Goal: Task Accomplishment & Management: Use online tool/utility

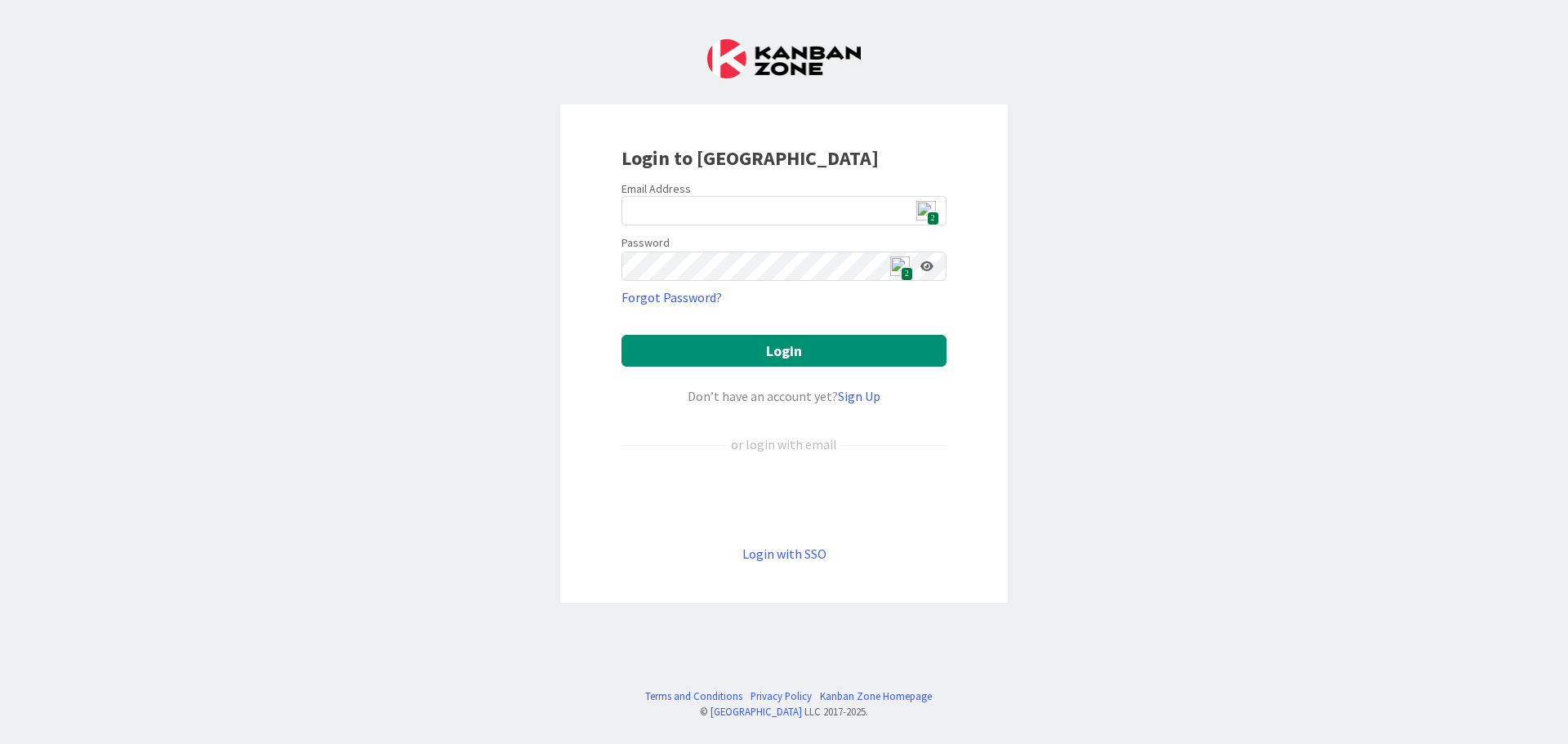
click at [922, 212] on img at bounding box center [926, 211] width 20 height 20
type input "[EMAIL_ADDRESS][DOMAIN_NAME]"
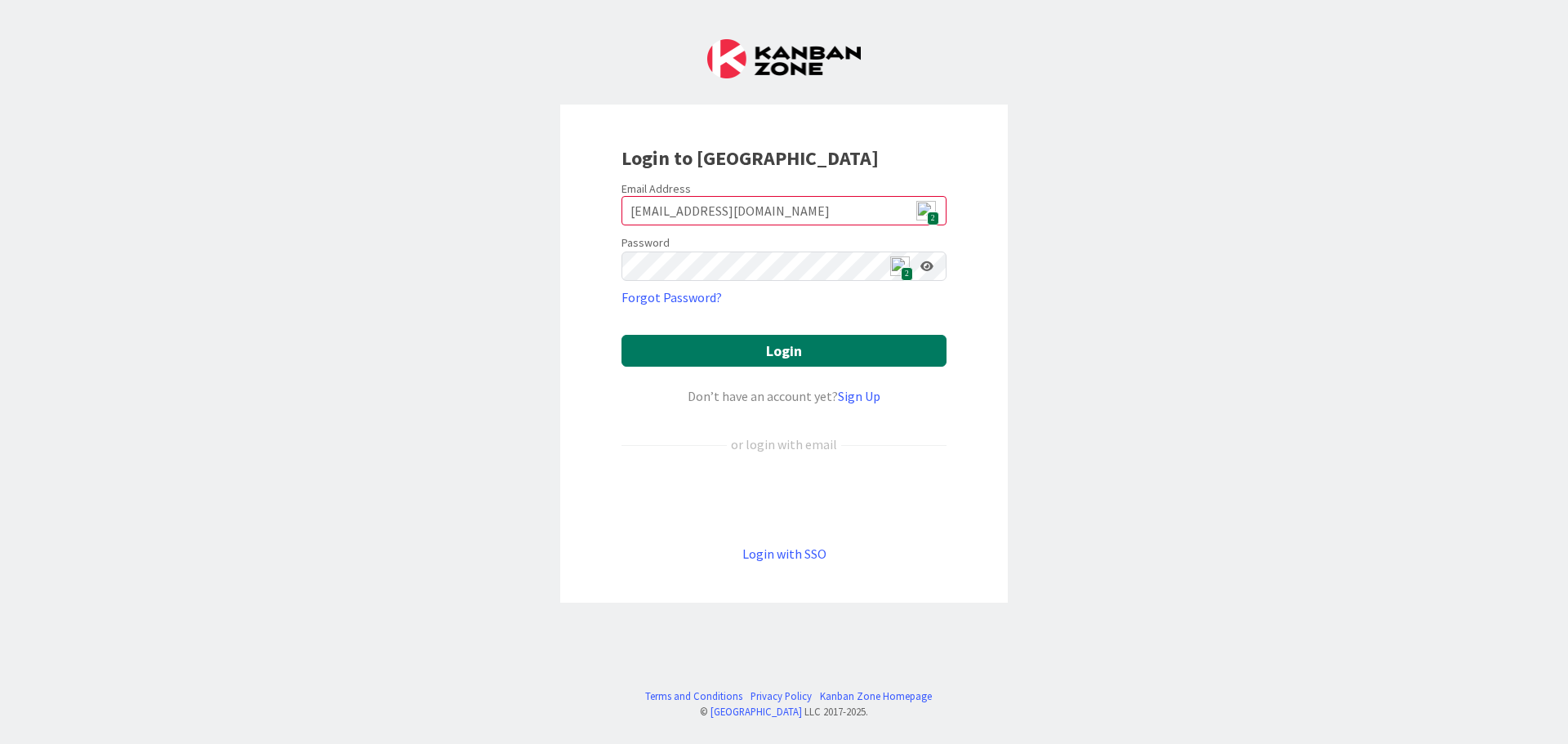
click at [756, 346] on button "Login" at bounding box center [784, 351] width 325 height 32
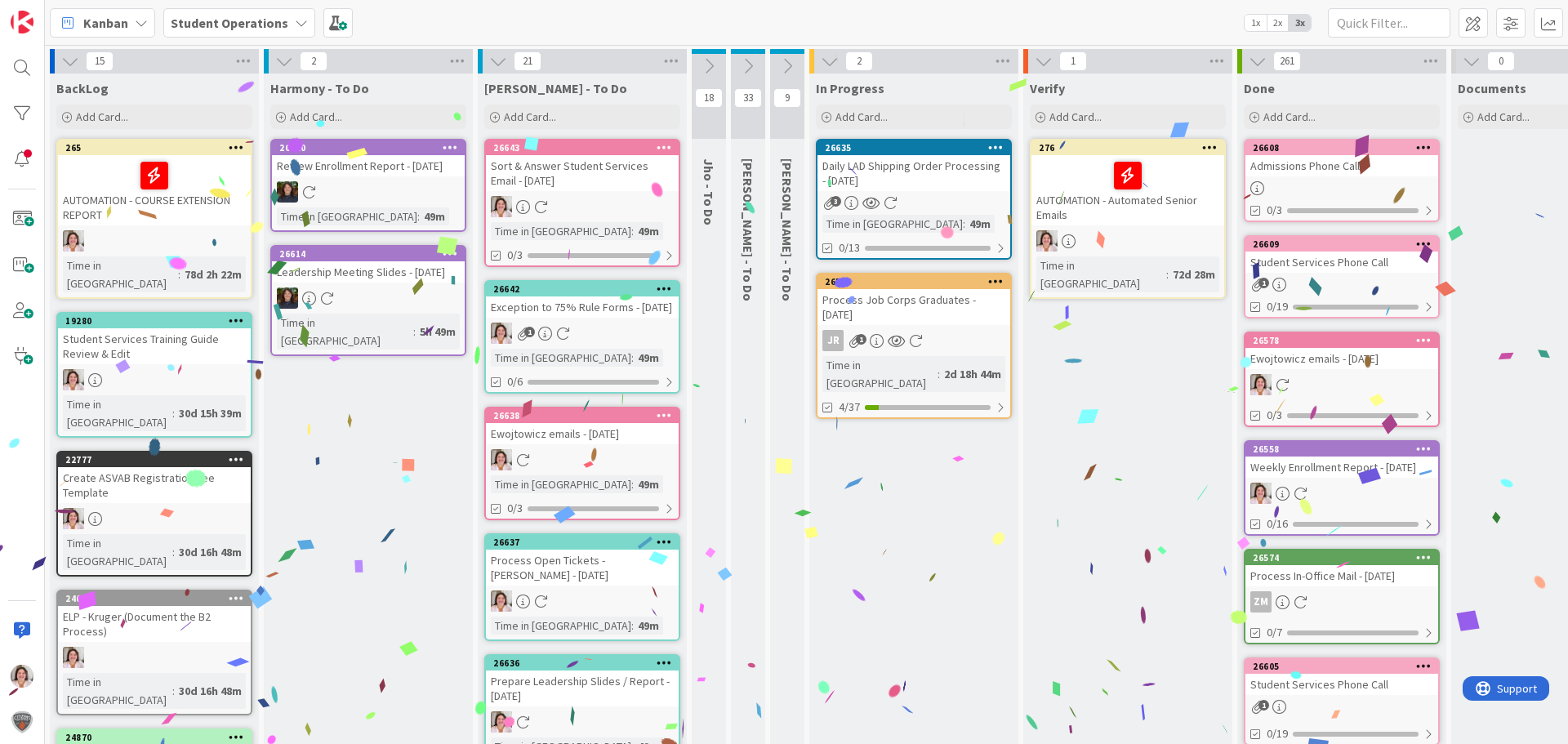
scroll to position [0, 46]
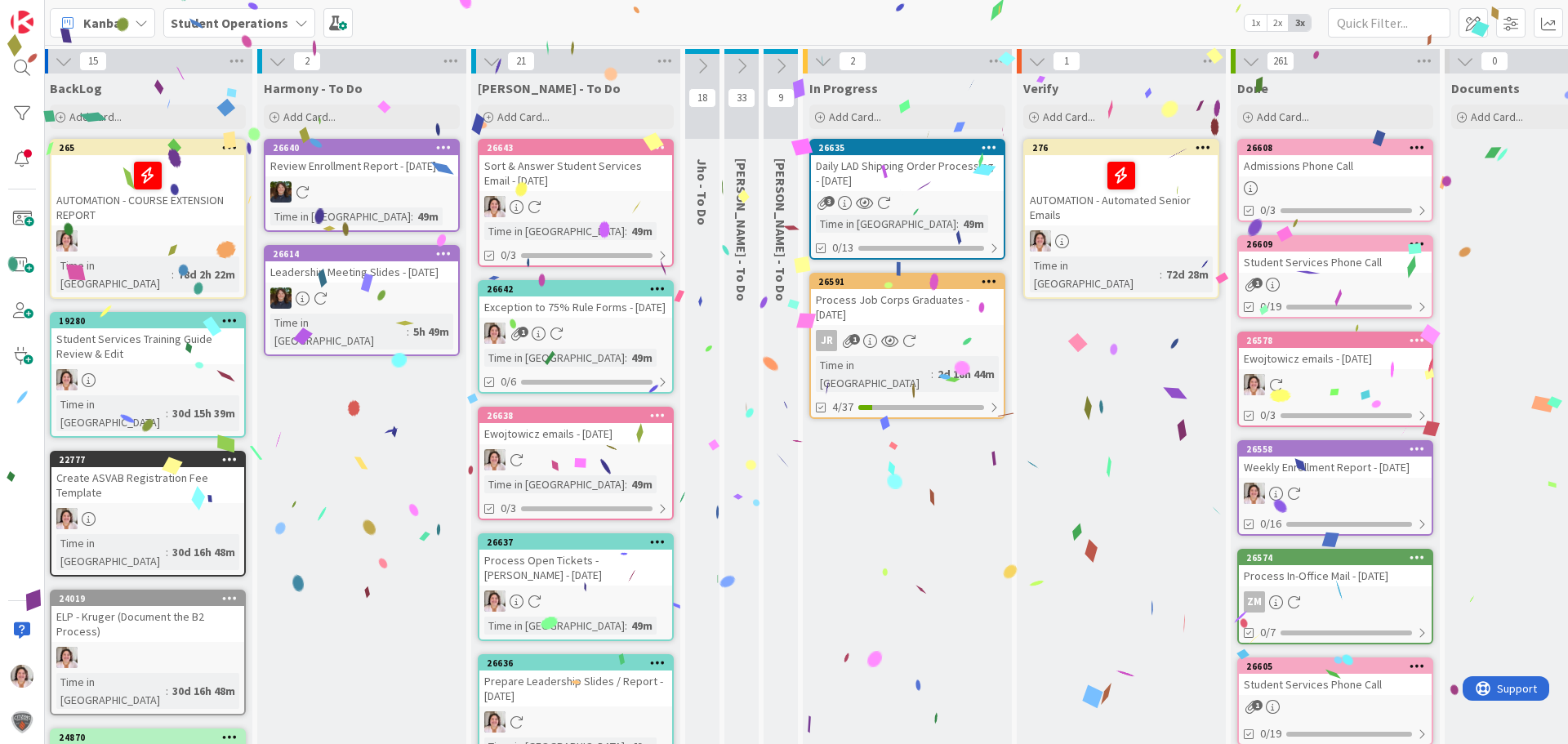
click at [930, 337] on div "JR 1" at bounding box center [908, 341] width 193 height 21
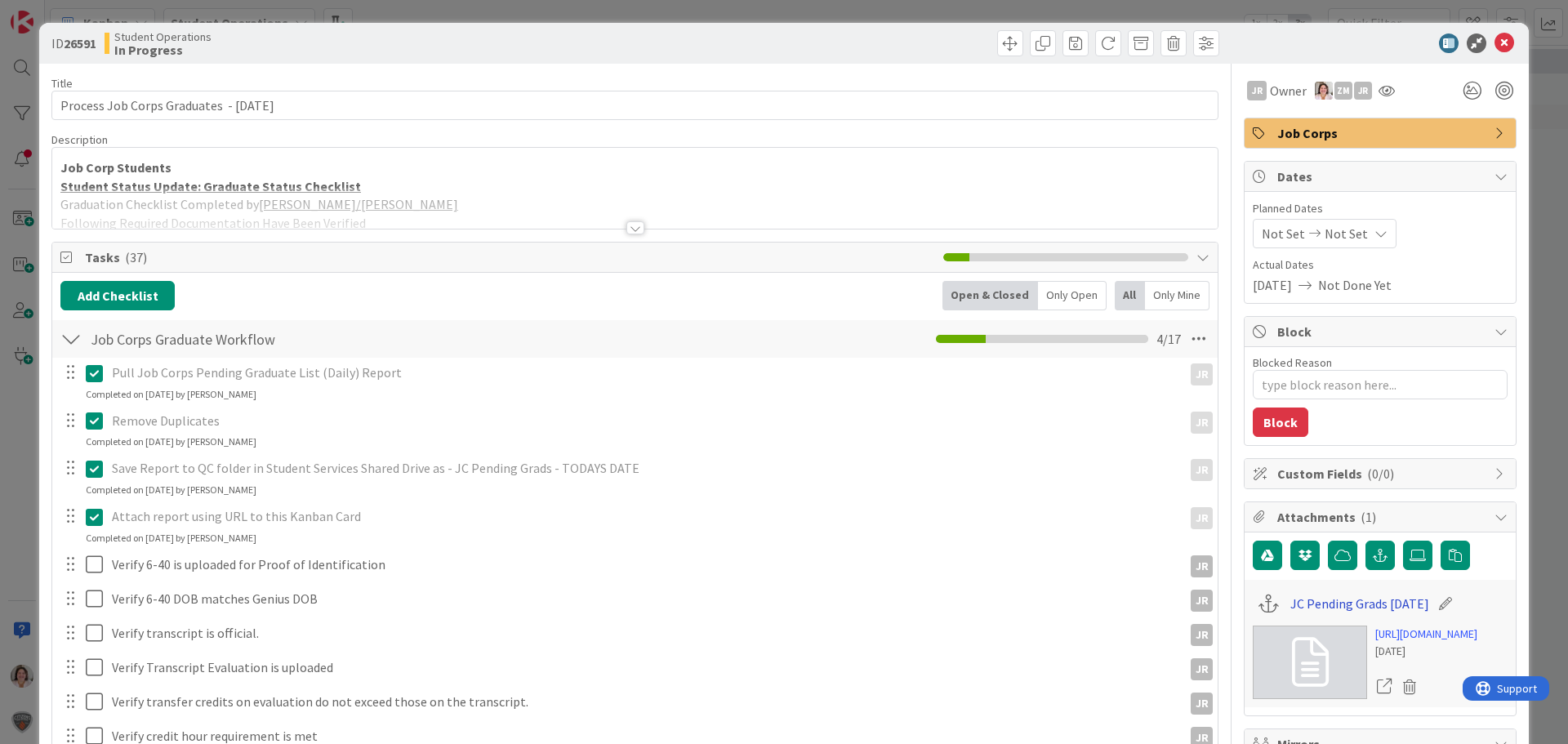
type textarea "x"
click at [1304, 601] on link "JC Pending Grads 8/8/25" at bounding box center [1359, 604] width 138 height 20
click at [1495, 43] on icon at bounding box center [1505, 44] width 20 height 20
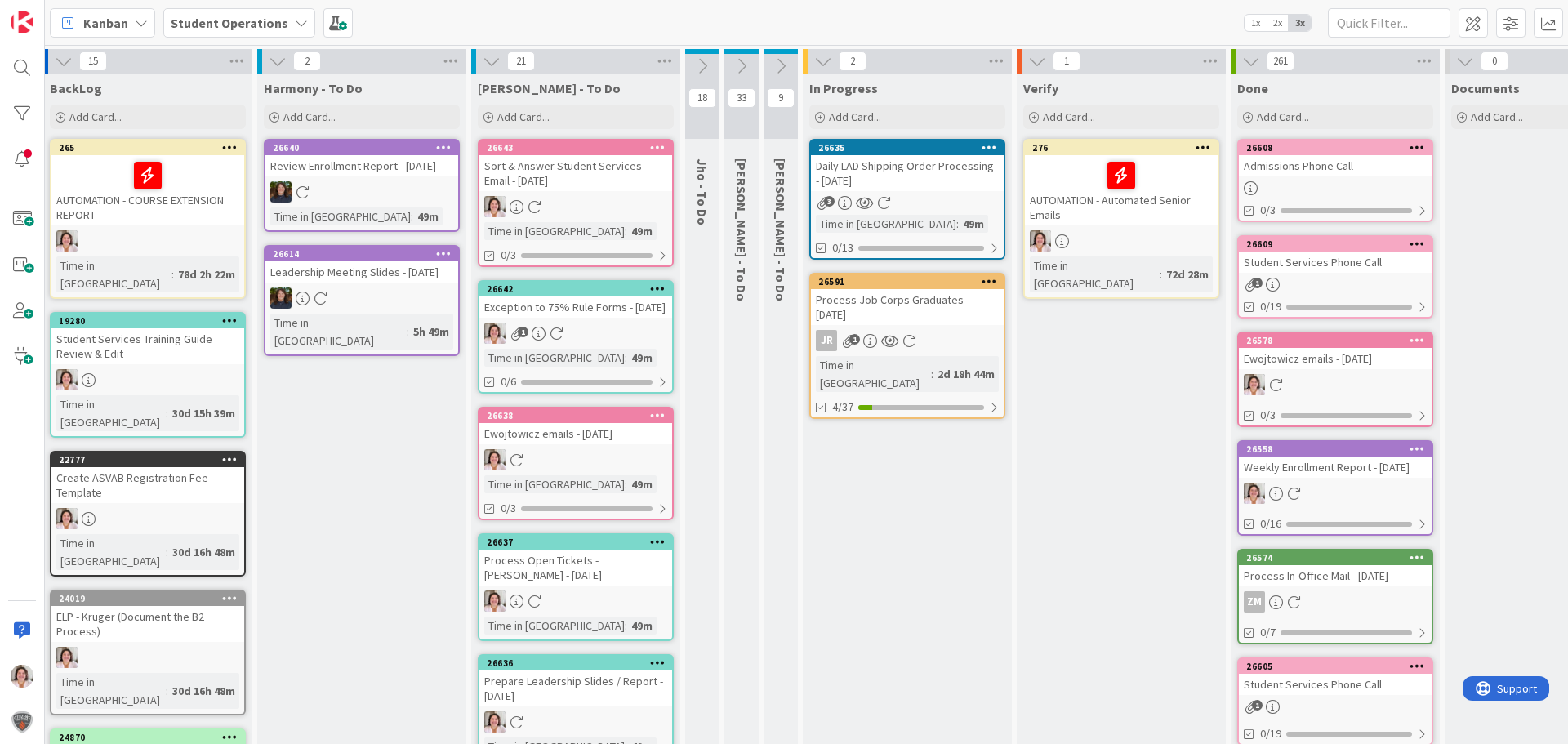
click at [697, 64] on icon at bounding box center [702, 66] width 18 height 18
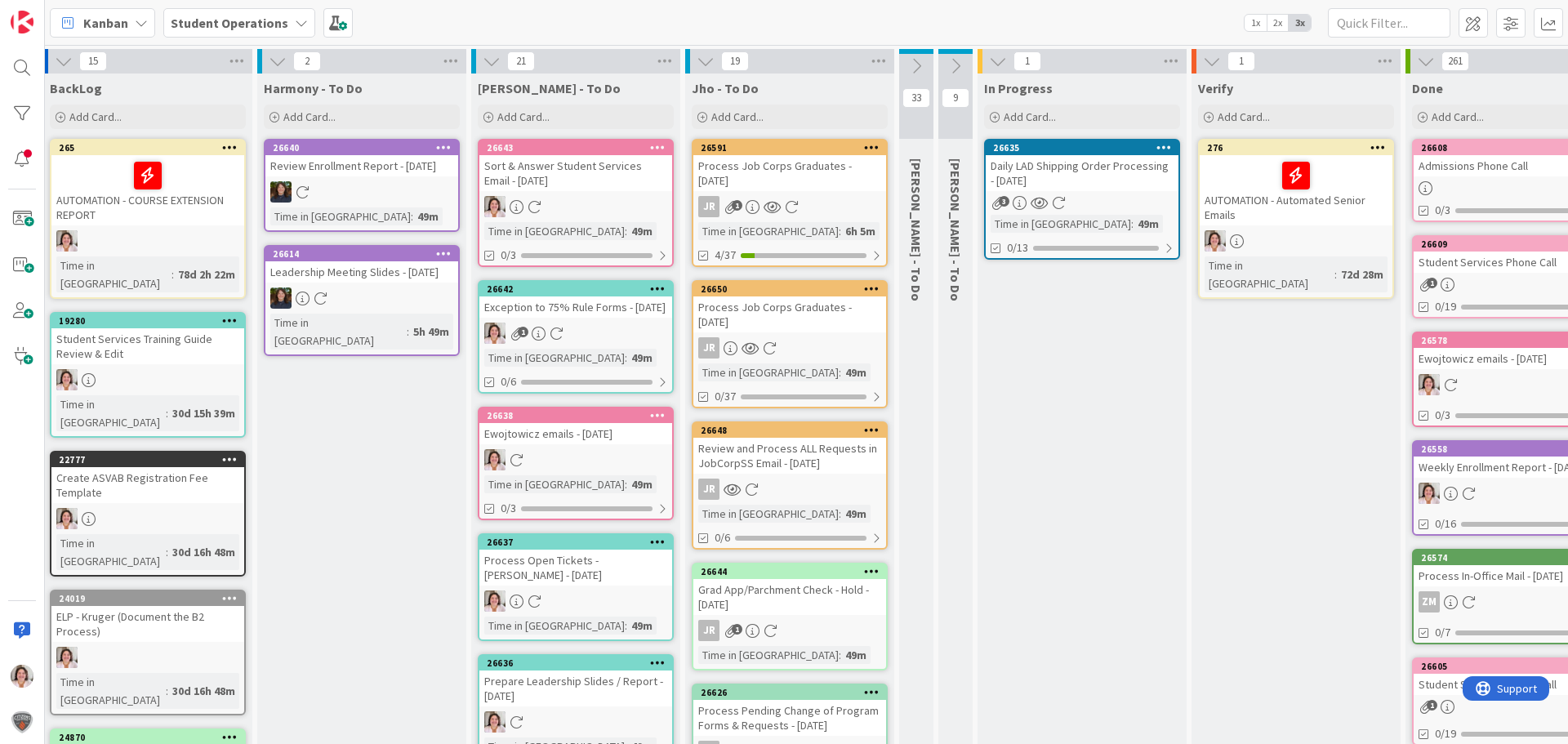
click at [709, 65] on icon at bounding box center [706, 61] width 18 height 18
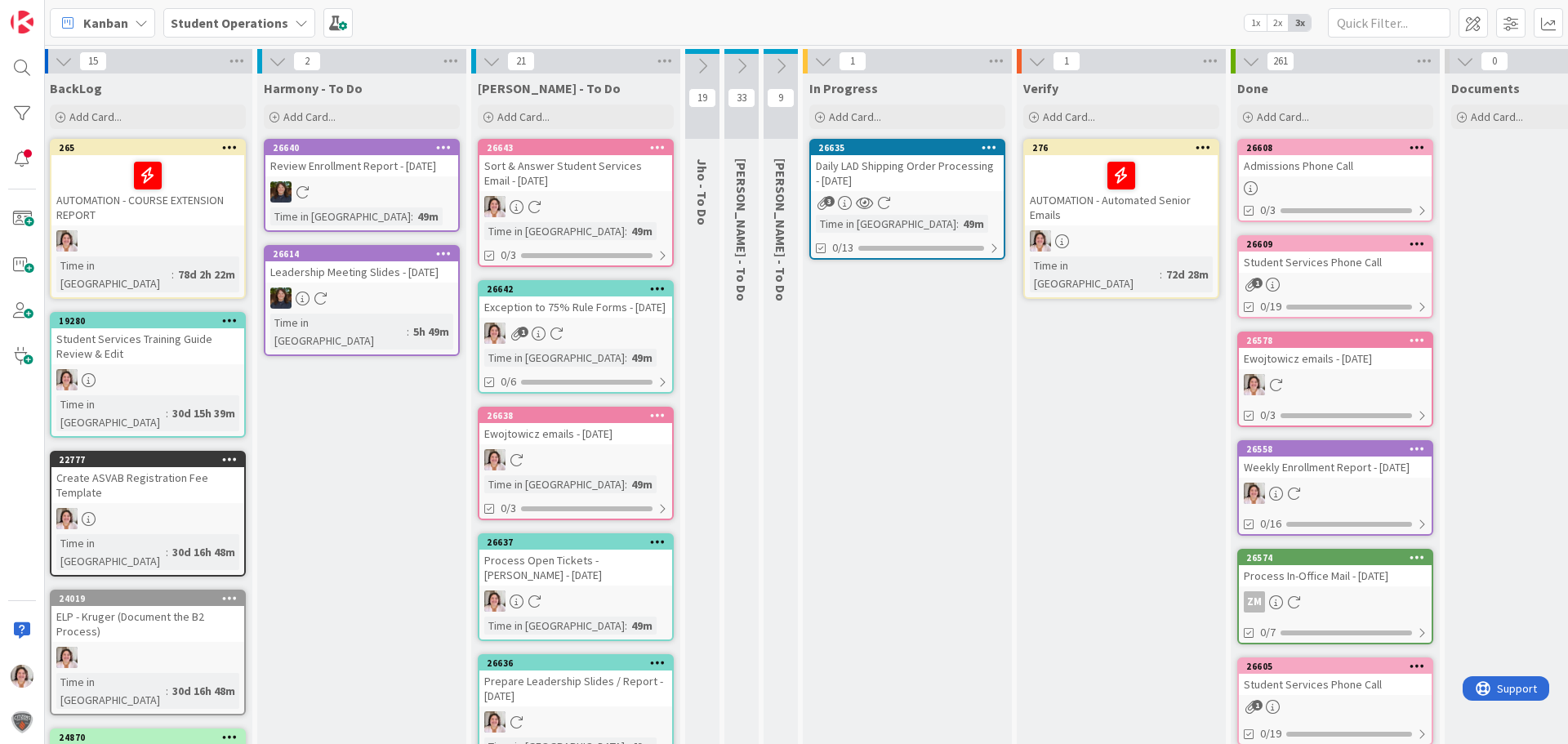
click at [496, 63] on icon at bounding box center [491, 61] width 18 height 18
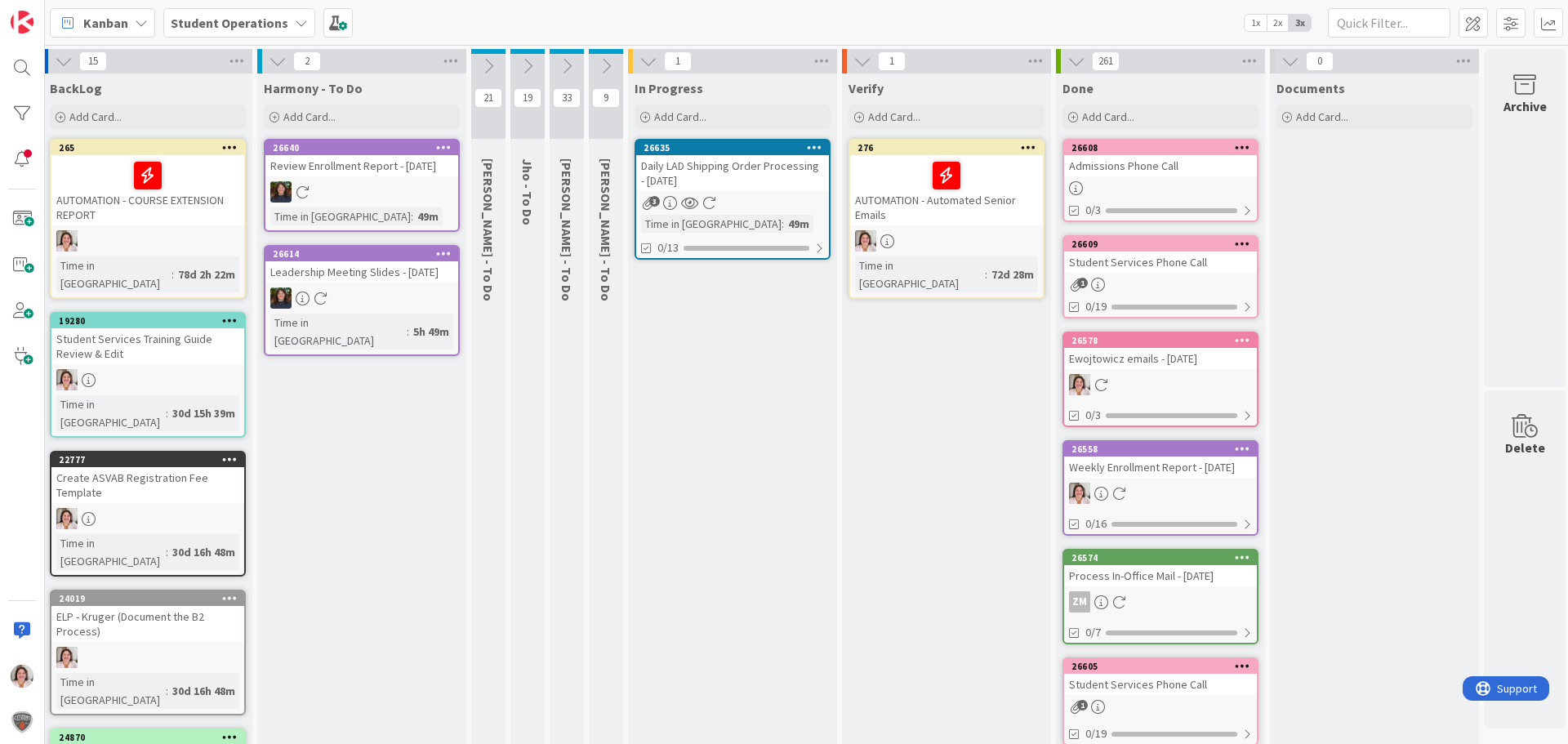
click at [567, 64] on icon at bounding box center [567, 66] width 18 height 18
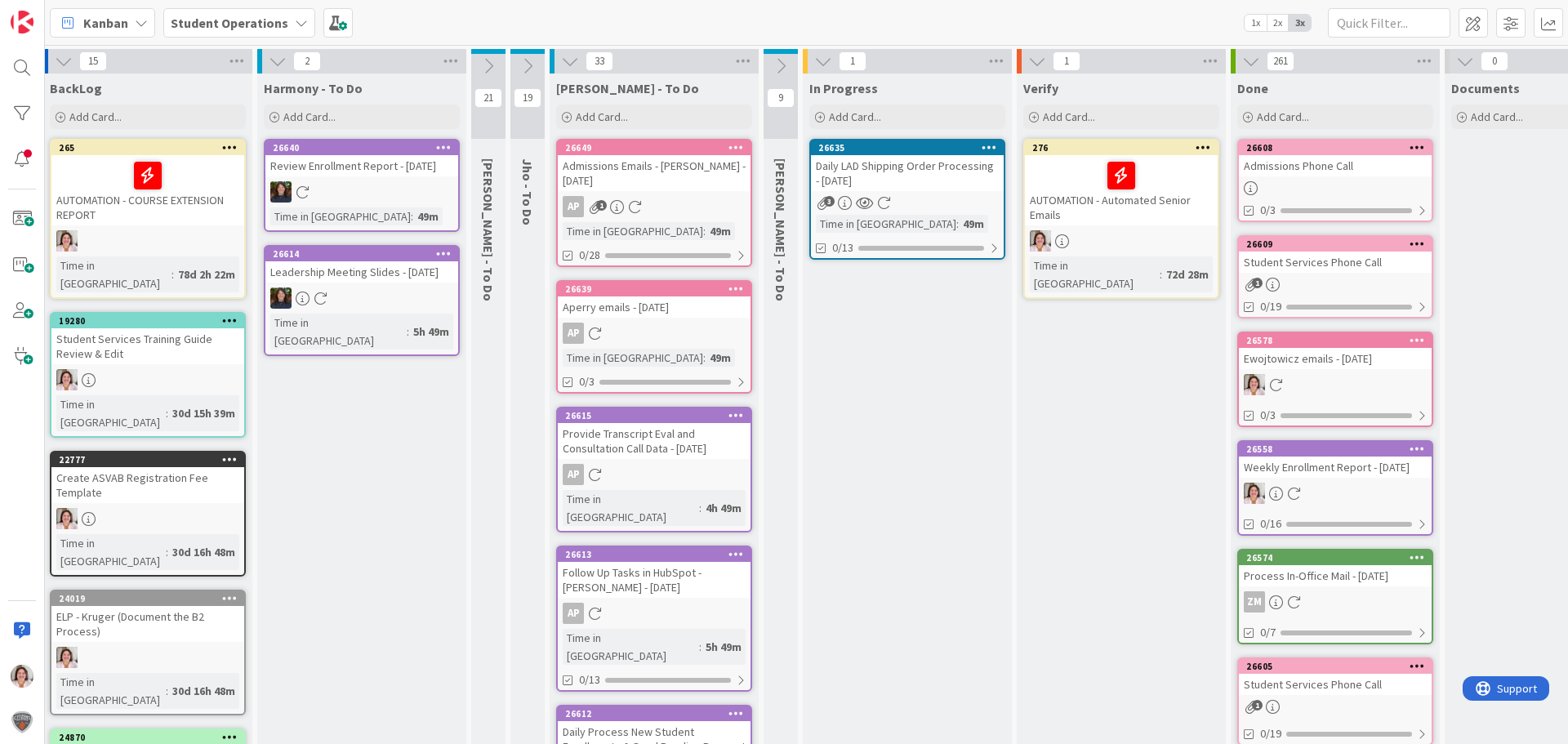
click at [567, 64] on icon at bounding box center [570, 61] width 18 height 18
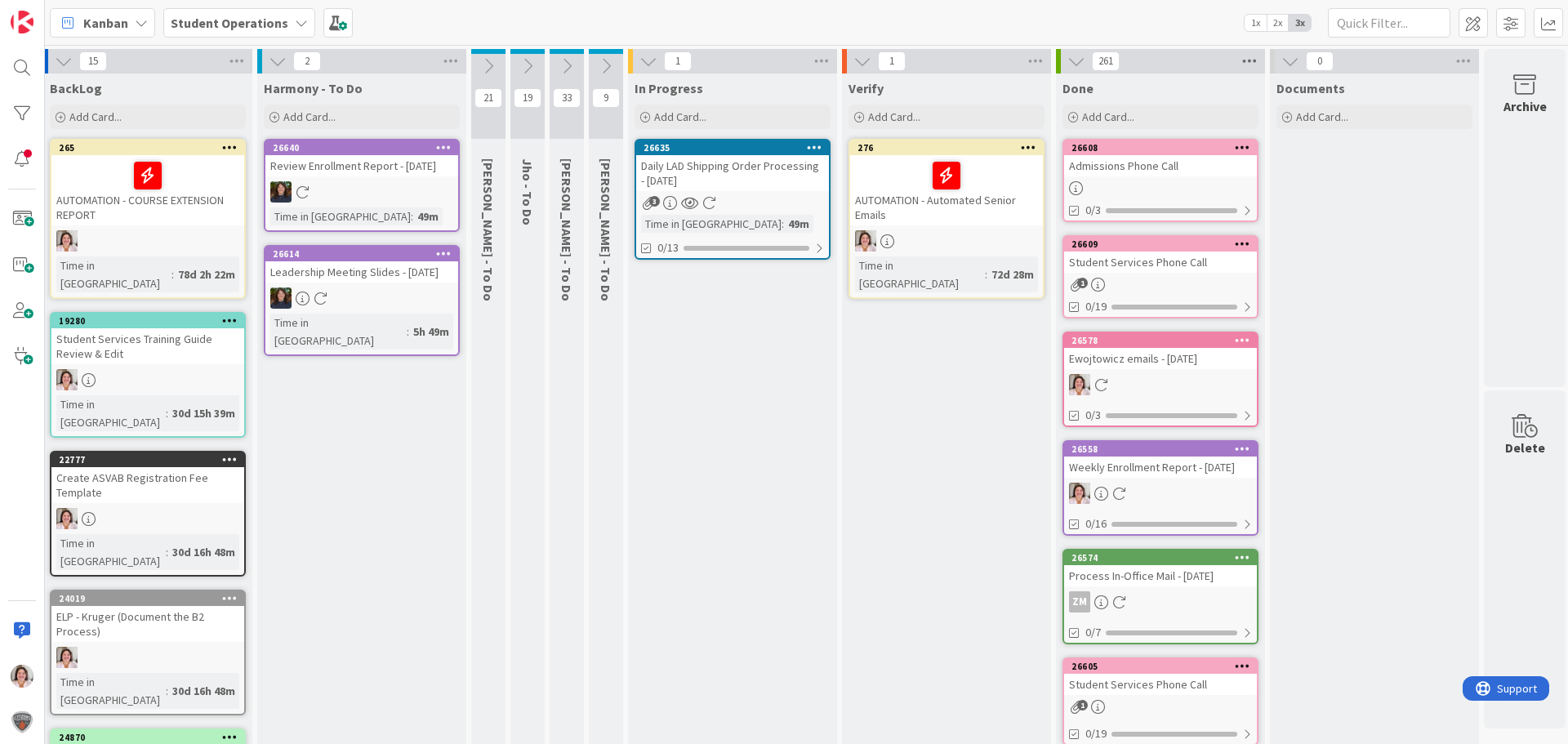
click at [1256, 61] on icon at bounding box center [1250, 61] width 21 height 25
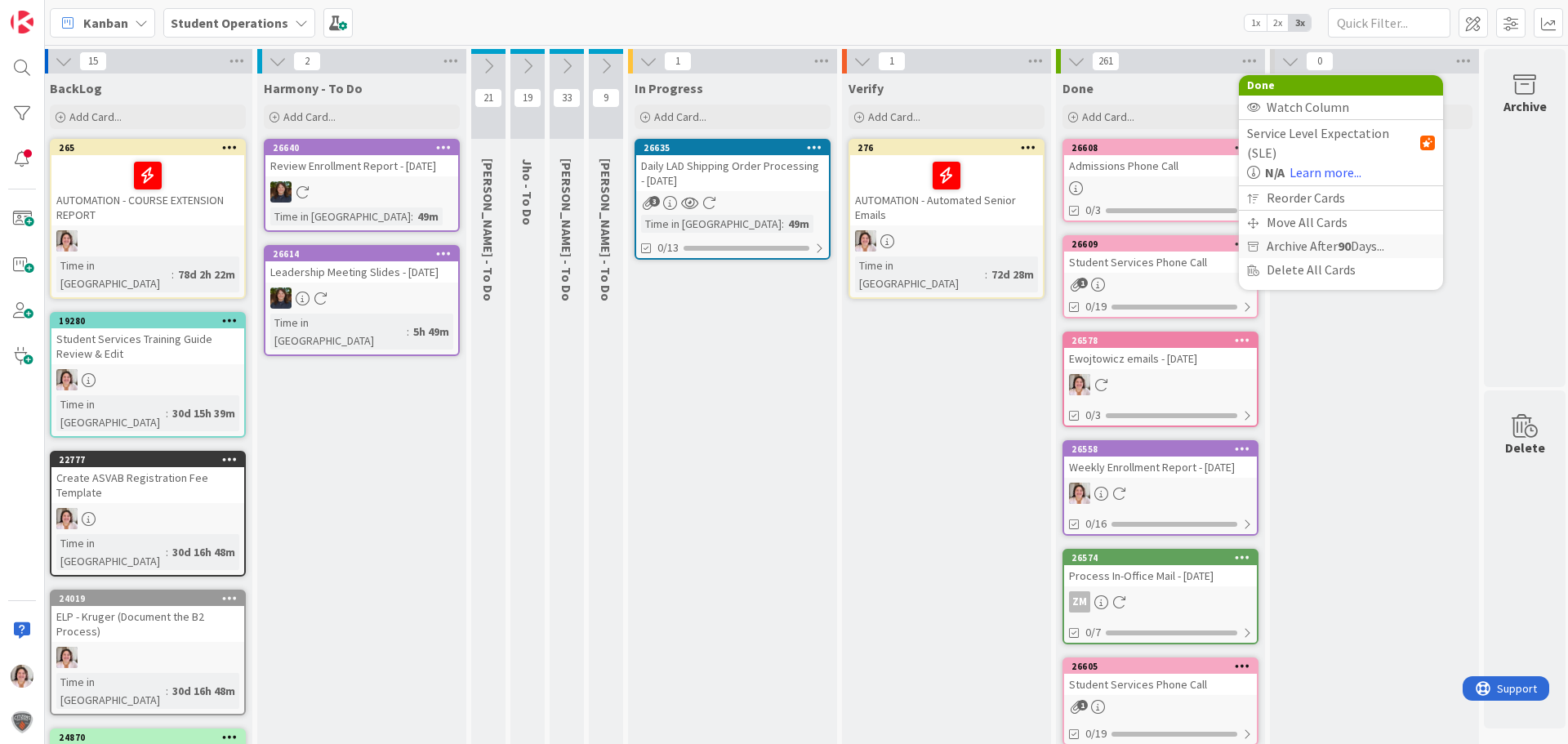
click at [1308, 234] on span "Archive After 90 Days..." at bounding box center [1325, 246] width 118 height 24
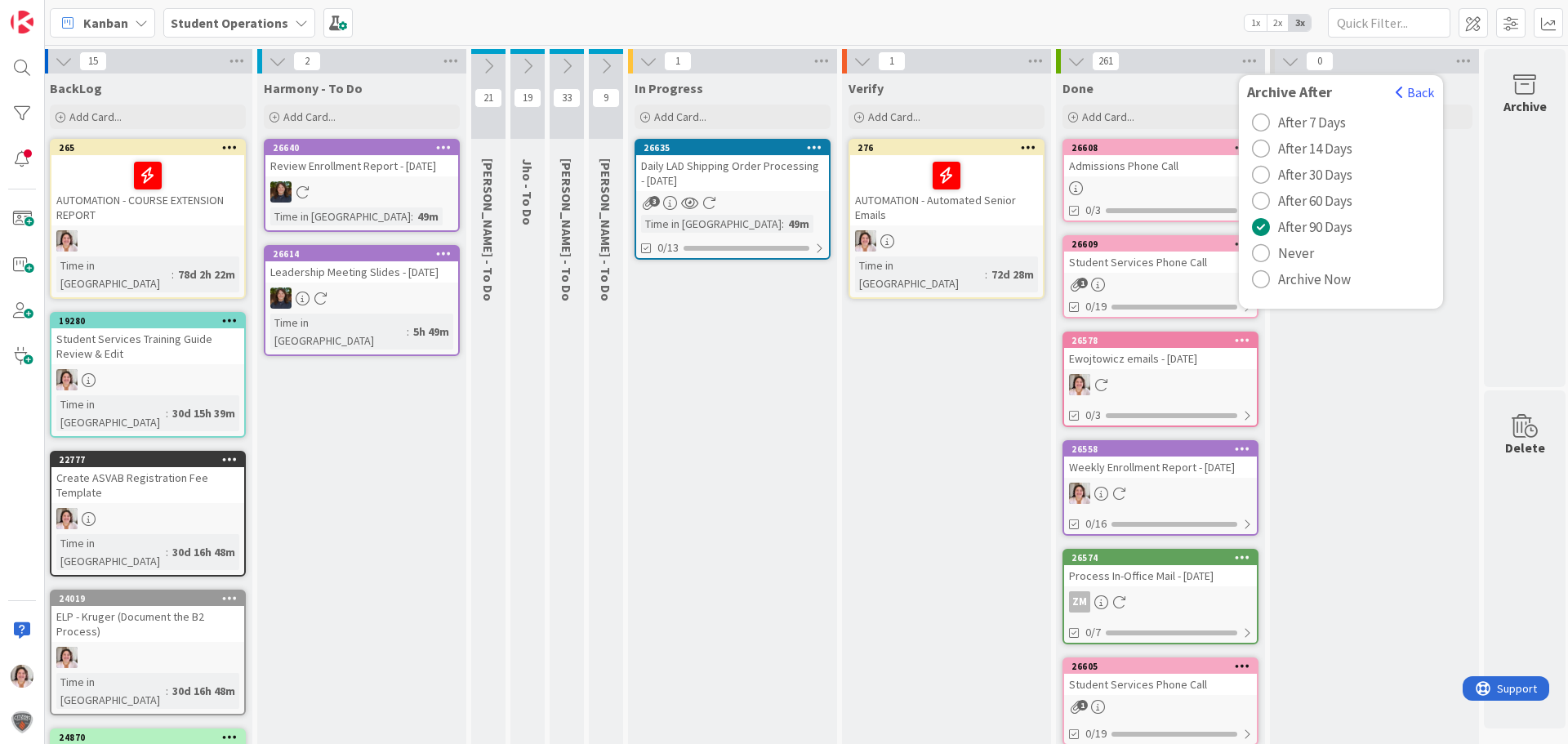
click at [1303, 278] on span "Archive Now" at bounding box center [1314, 280] width 73 height 25
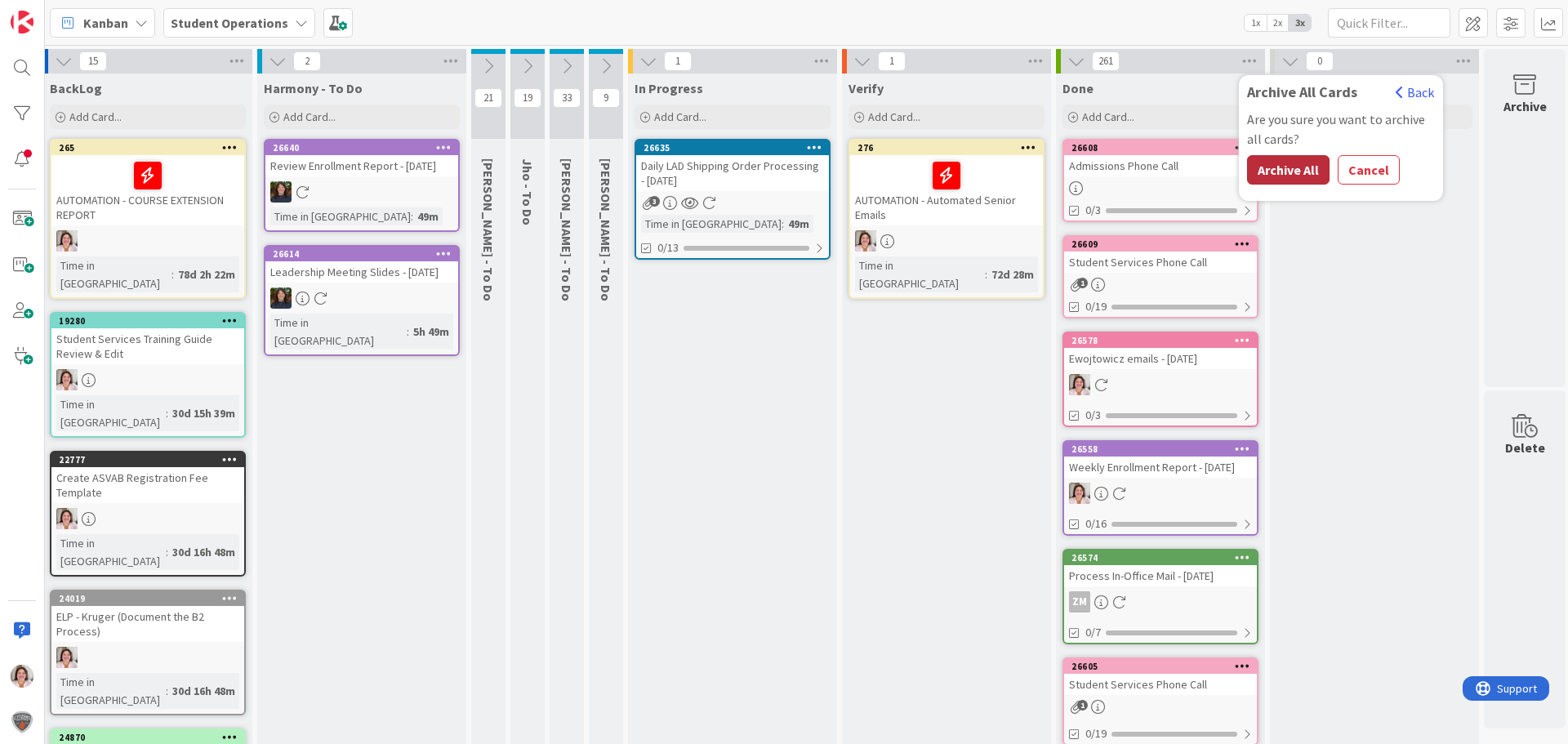
click at [1288, 169] on button "Archive All" at bounding box center [1289, 170] width 82 height 30
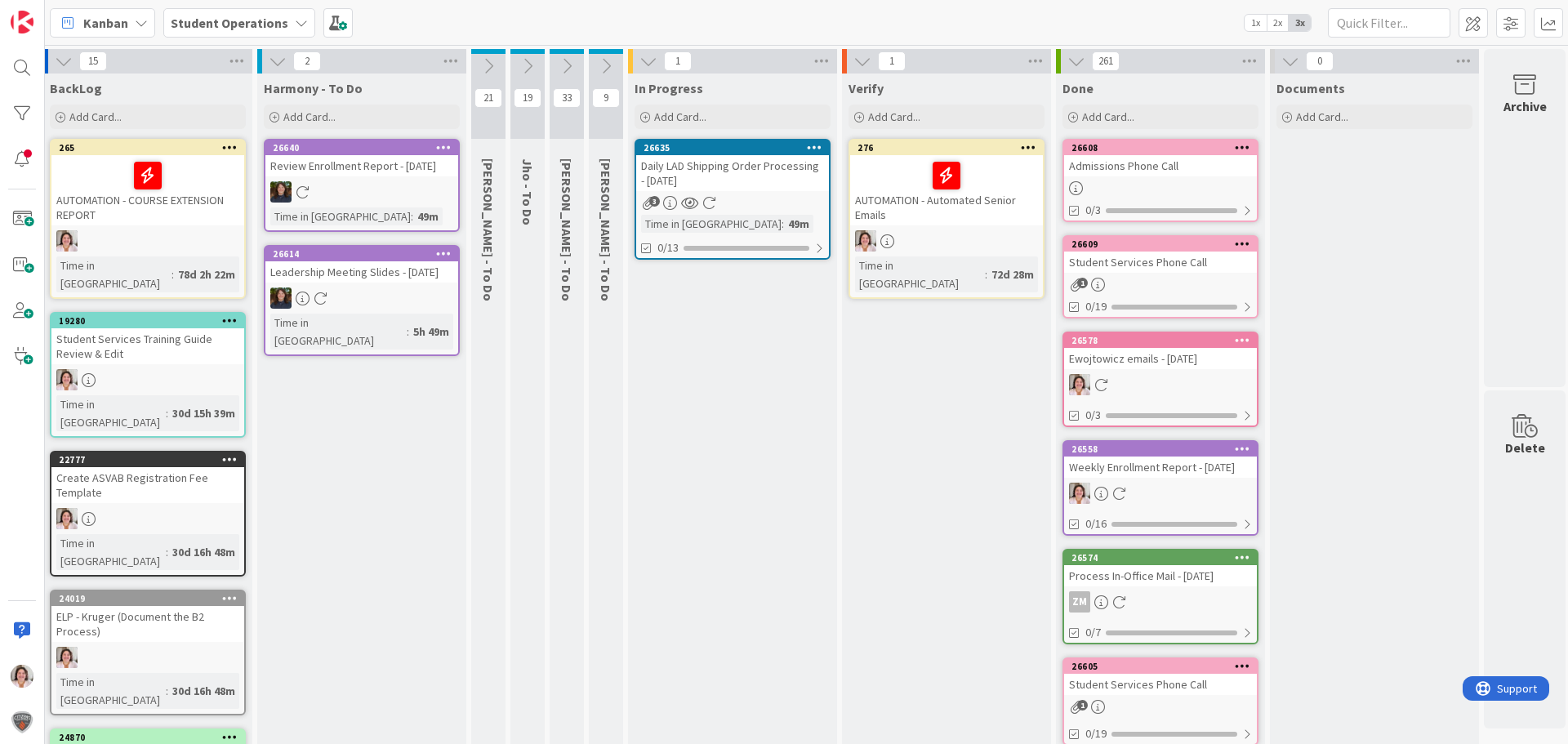
click at [494, 66] on icon at bounding box center [488, 66] width 18 height 18
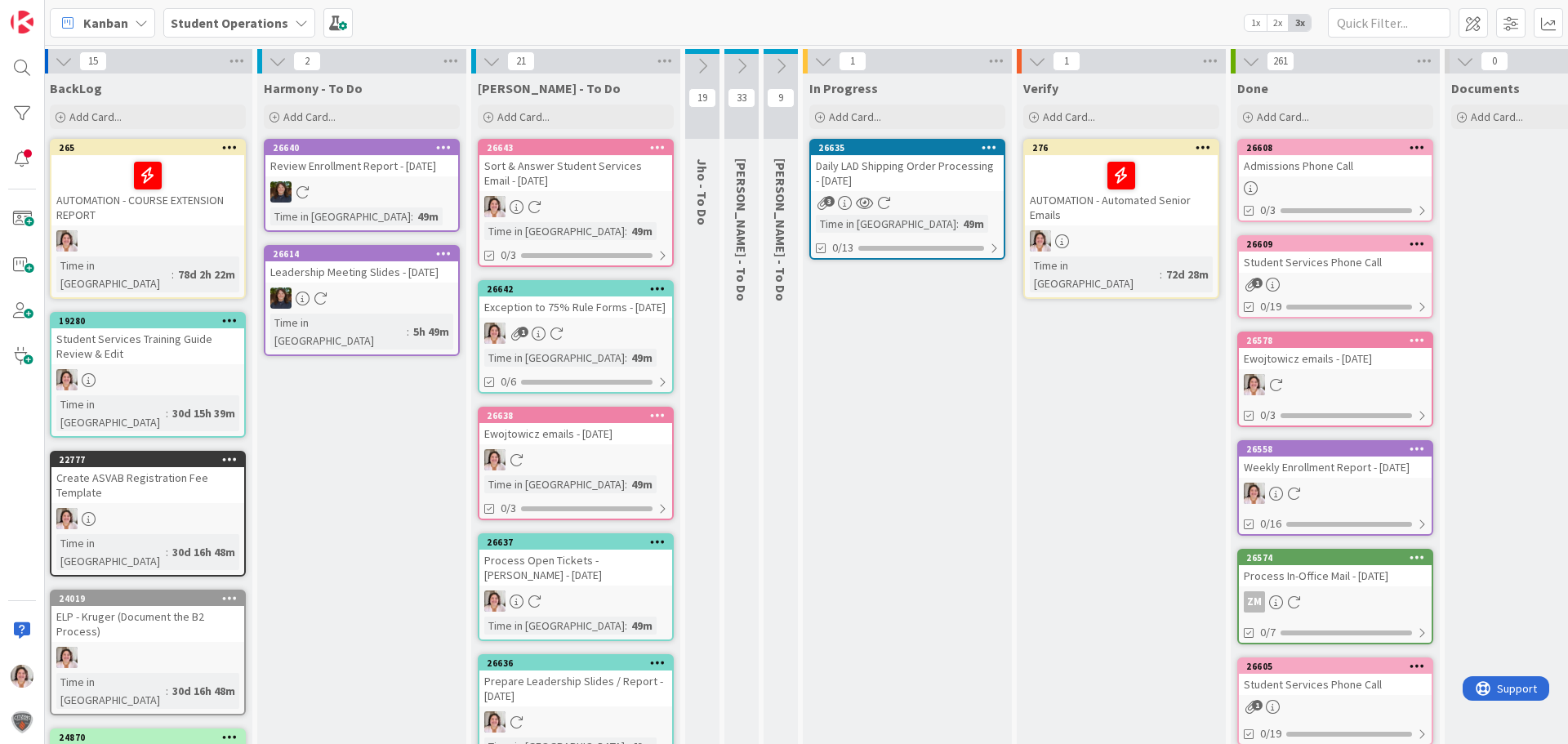
click at [439, 145] on icon at bounding box center [444, 147] width 16 height 12
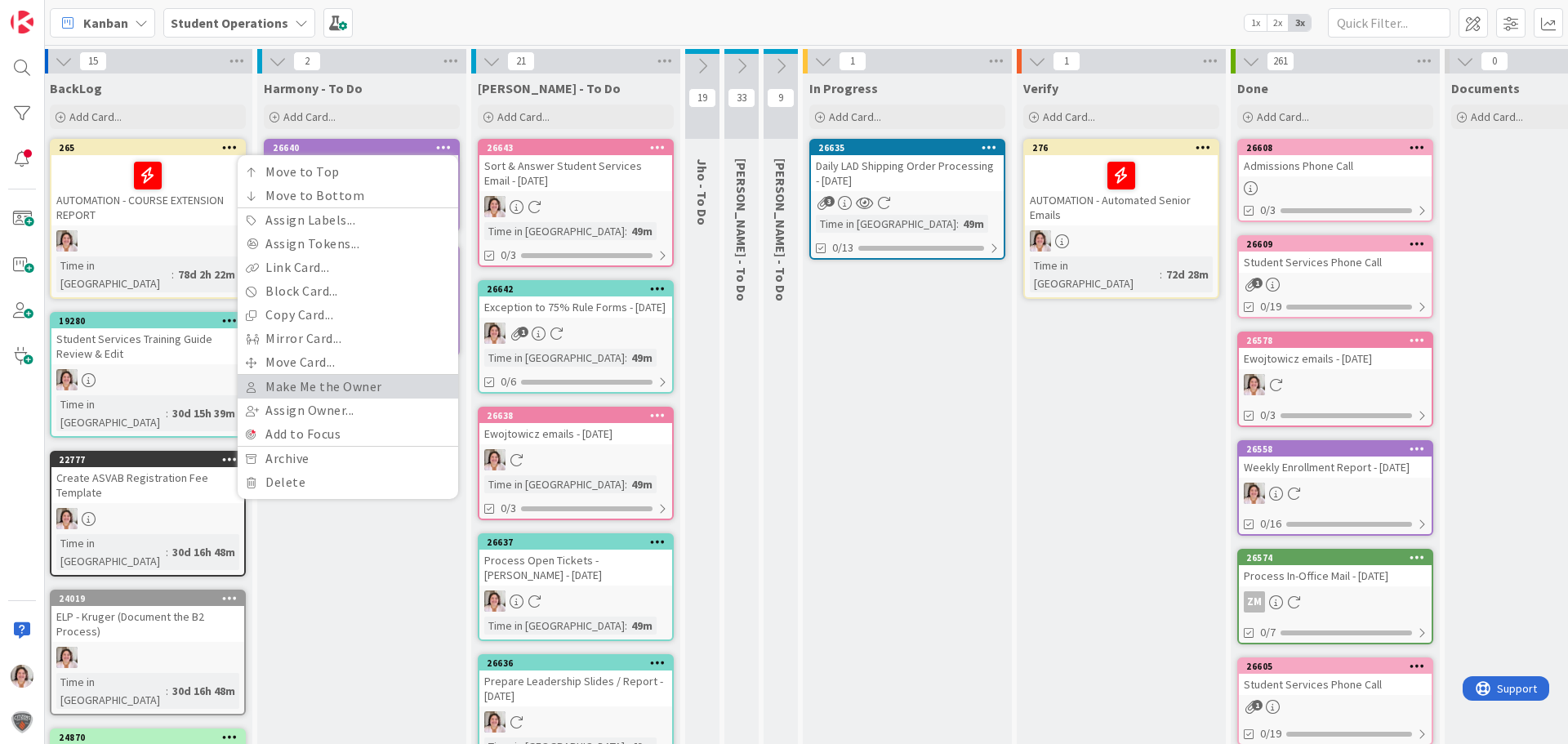
click at [371, 393] on link "Make Me the Owner" at bounding box center [347, 387] width 220 height 24
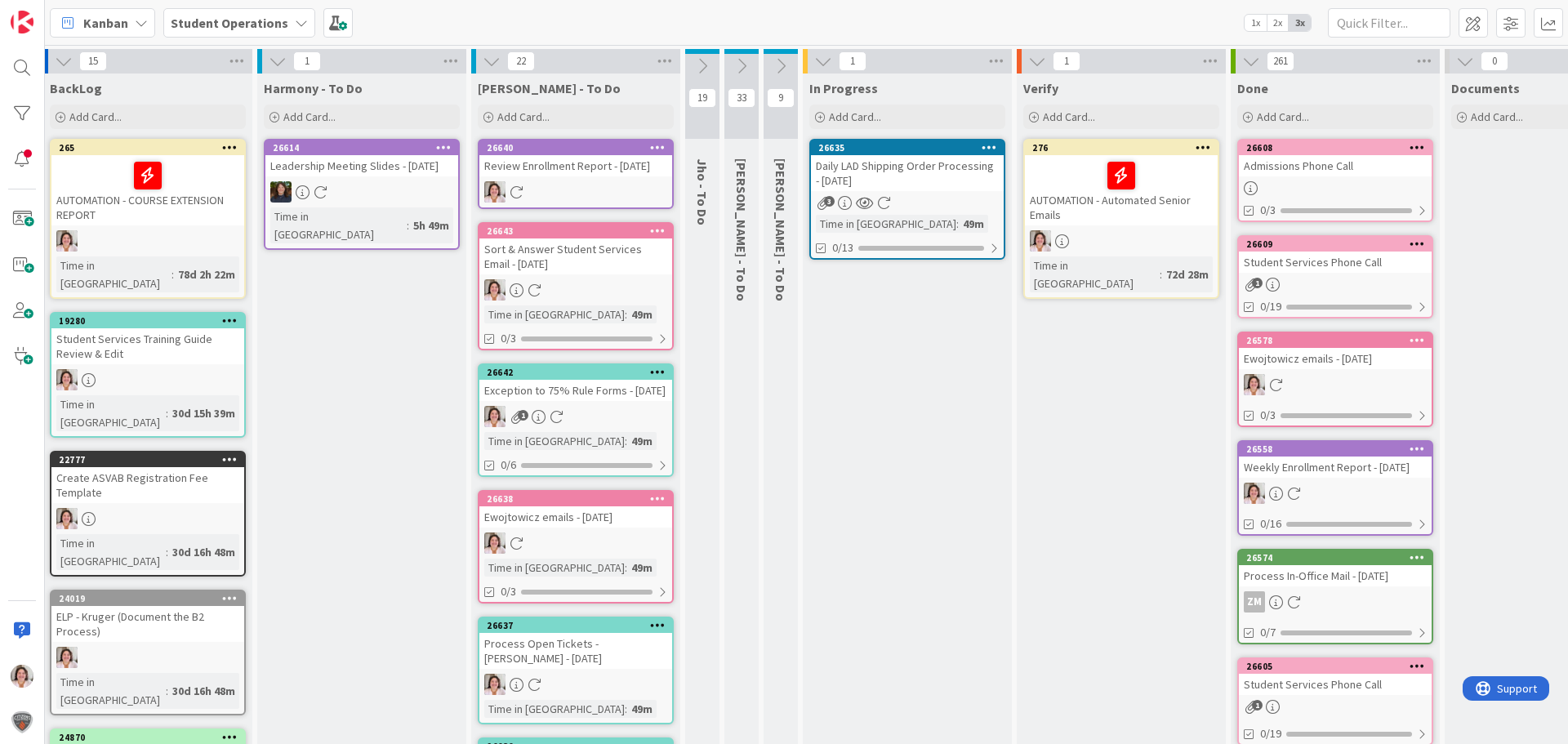
click at [444, 147] on icon at bounding box center [444, 147] width 16 height 12
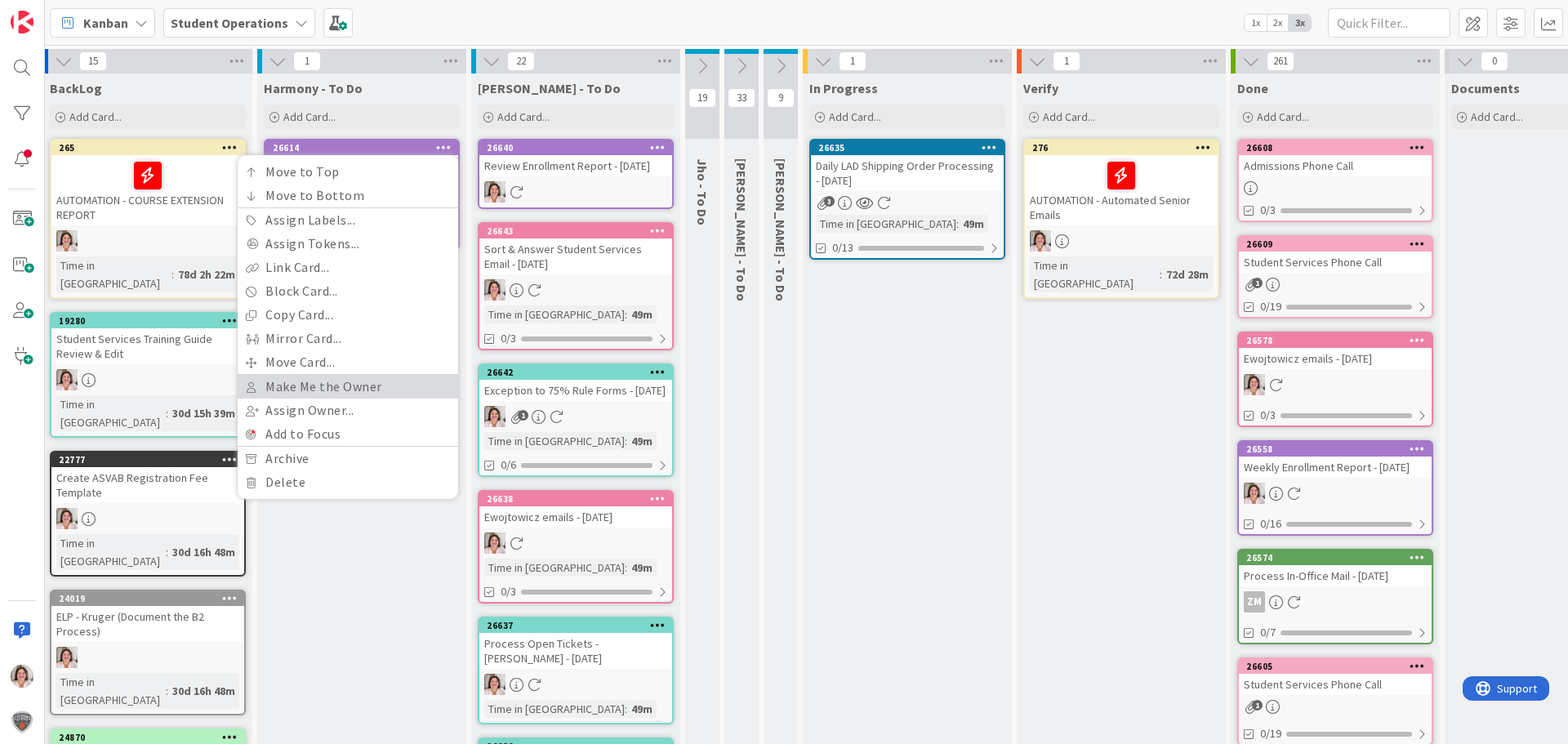
click at [378, 384] on link "Make Me the Owner" at bounding box center [347, 387] width 220 height 24
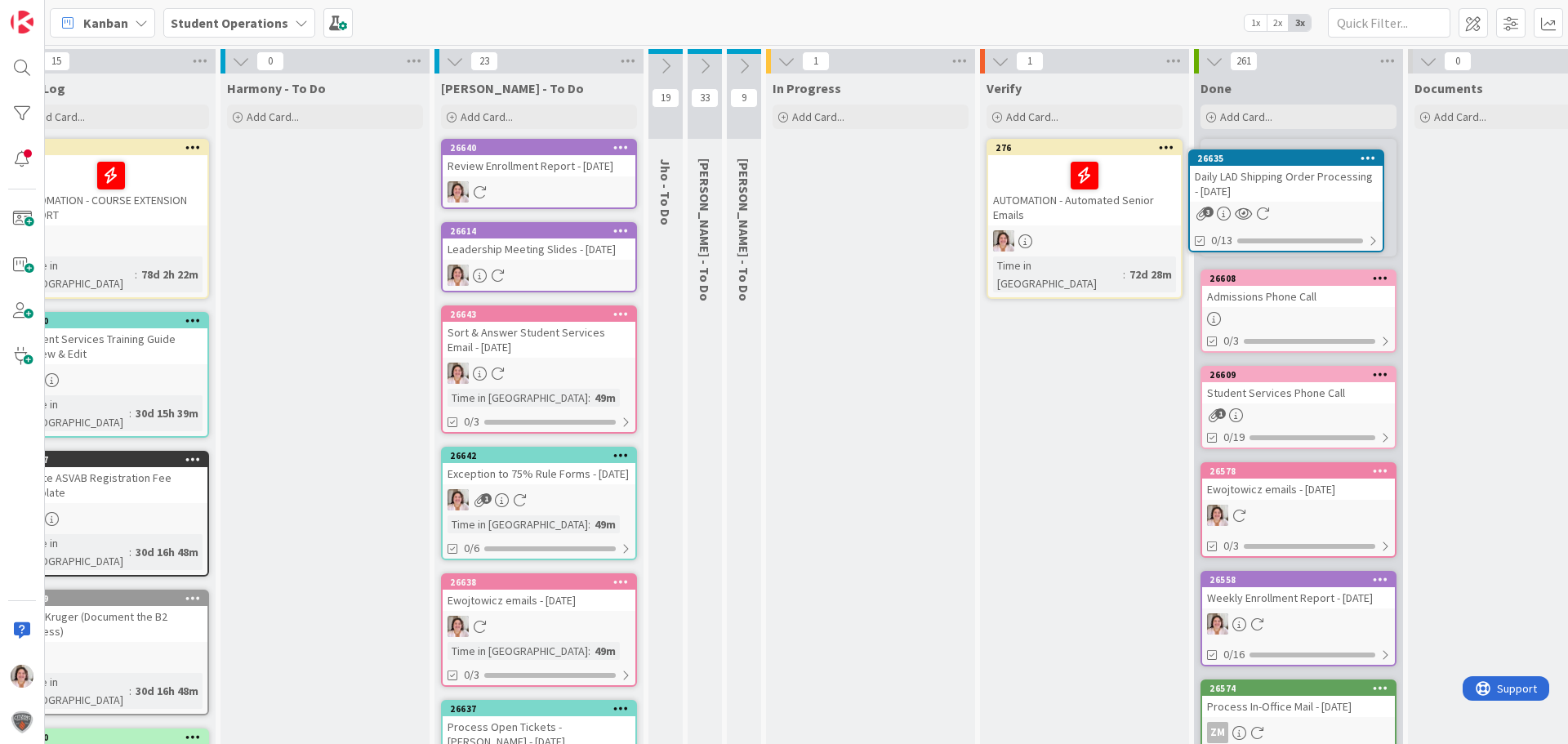
scroll to position [0, 83]
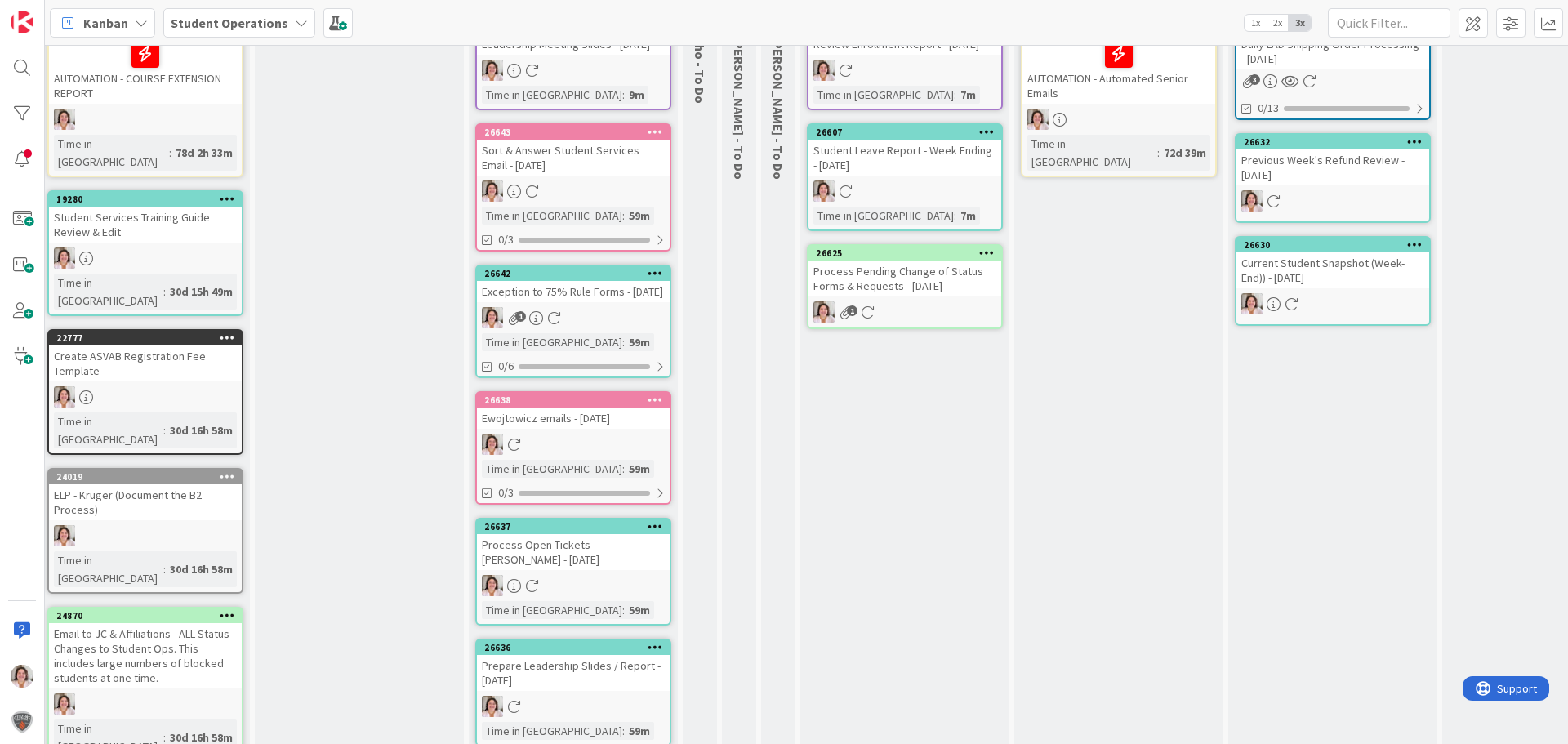
scroll to position [0, 49]
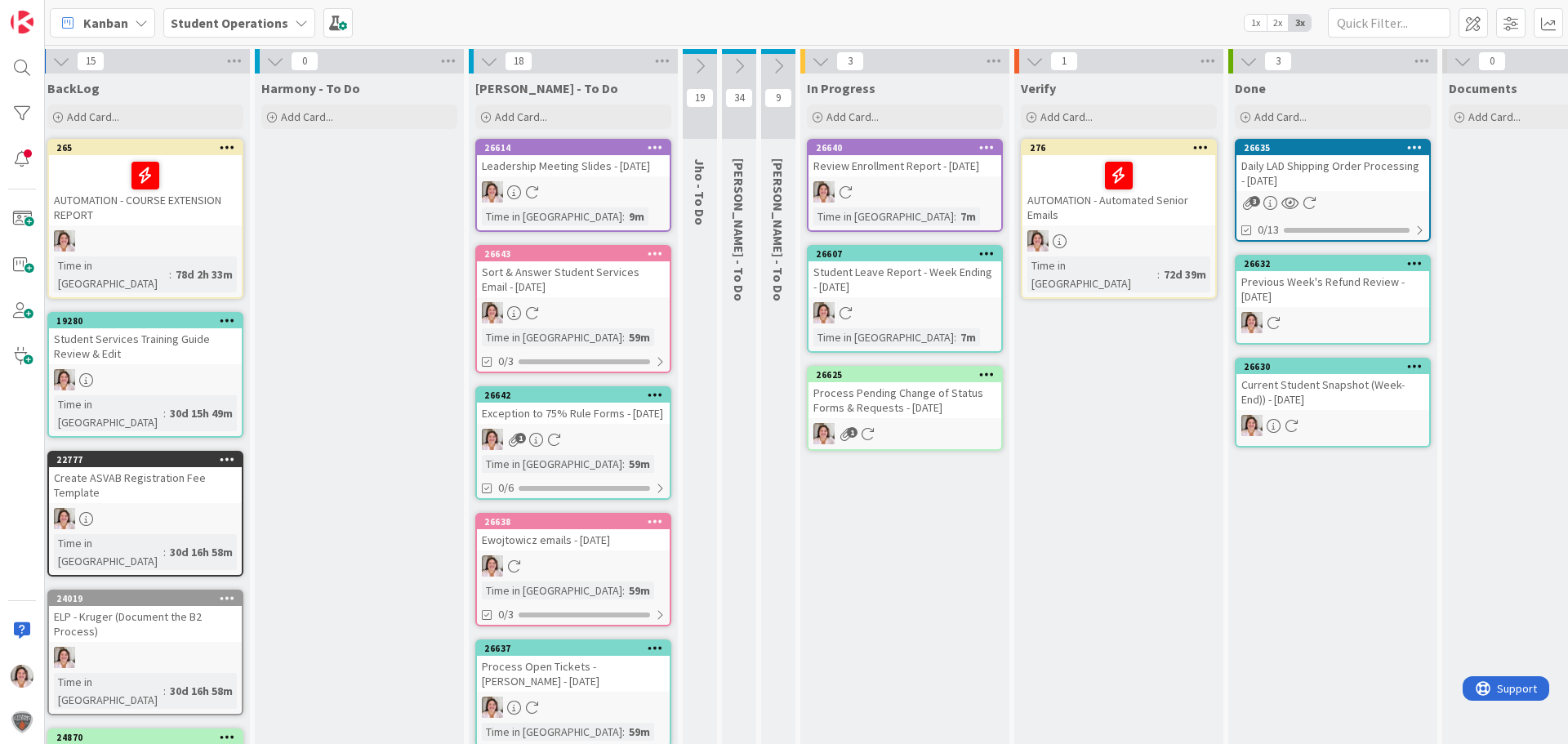
click at [904, 445] on div "1" at bounding box center [905, 434] width 193 height 21
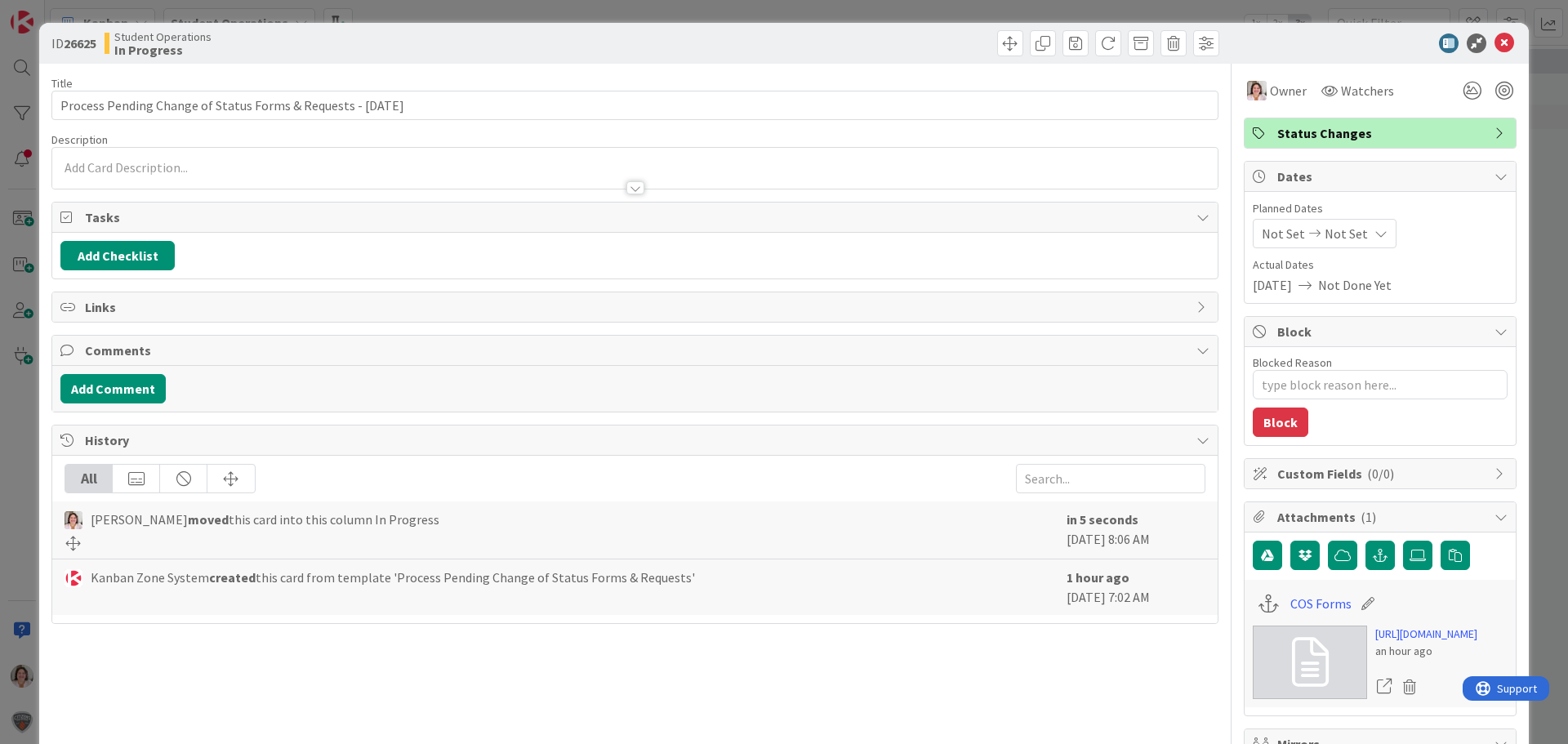
type textarea "x"
click at [1290, 608] on link "COS Forms" at bounding box center [1321, 604] width 61 height 20
